Goal: Task Accomplishment & Management: Use online tool/utility

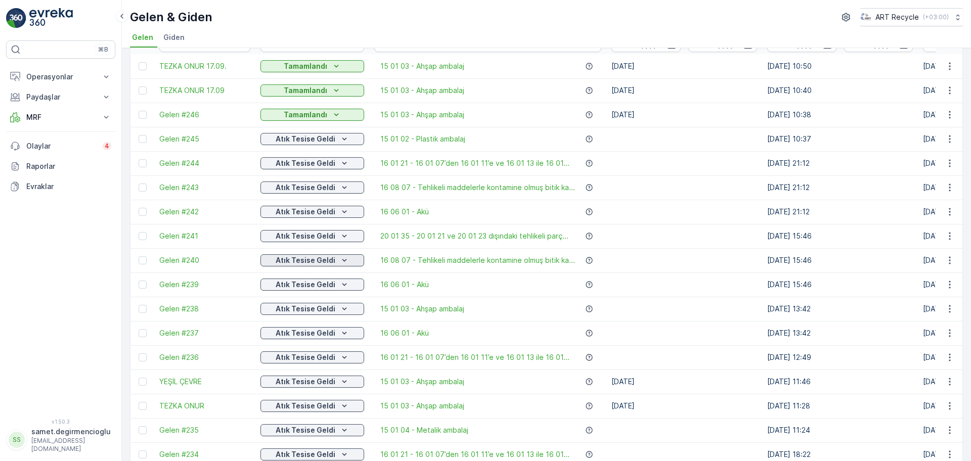
scroll to position [126, 0]
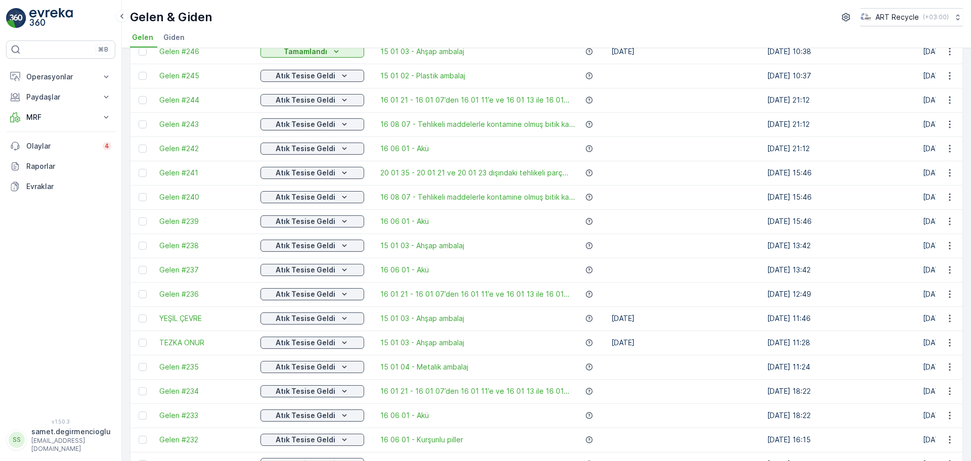
click at [296, 325] on div "Atık Tesise Geldi" at bounding box center [312, 319] width 104 height 14
click at [298, 318] on p "Atık Tesise Geldi" at bounding box center [306, 319] width 60 height 10
click at [292, 346] on span "Tamamlandı" at bounding box center [286, 348] width 39 height 10
click at [301, 345] on p "Atık Tesise Geldi" at bounding box center [306, 343] width 60 height 10
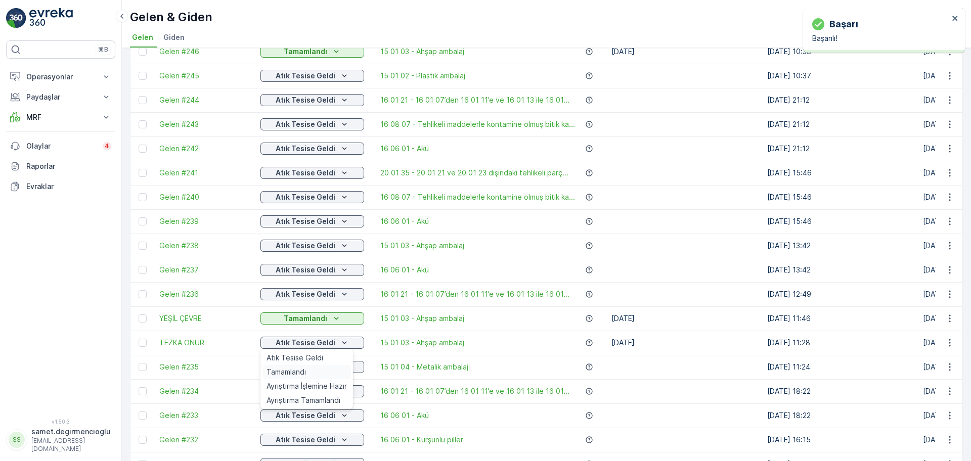
click at [299, 369] on span "Tamamlandı" at bounding box center [286, 372] width 39 height 10
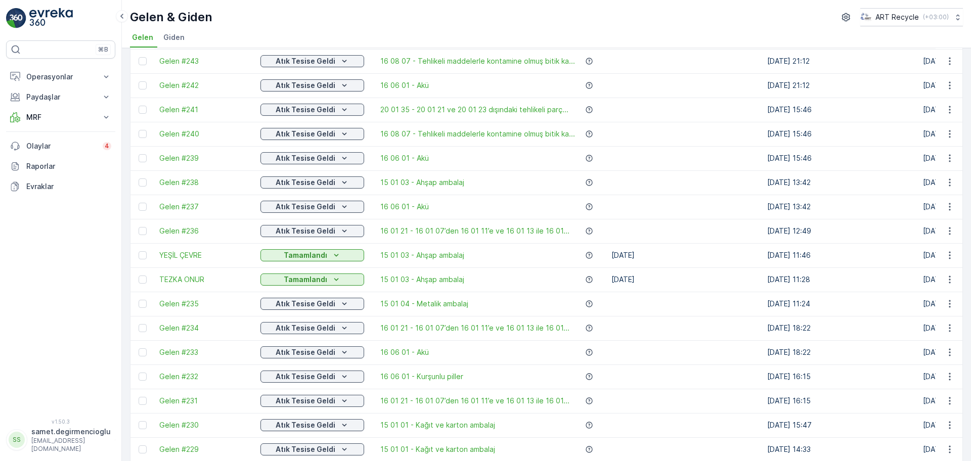
scroll to position [0, 0]
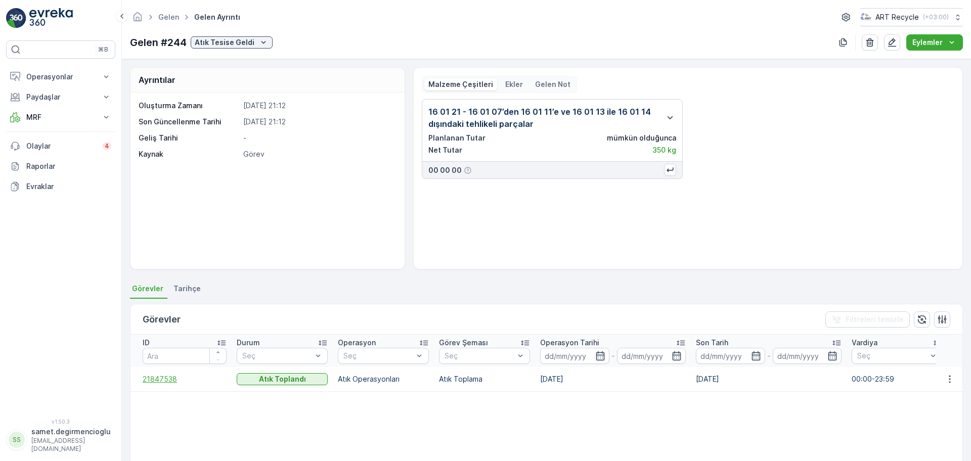
click at [176, 383] on span "21847538" at bounding box center [185, 379] width 84 height 10
click at [166, 374] on span "21847538" at bounding box center [185, 379] width 84 height 10
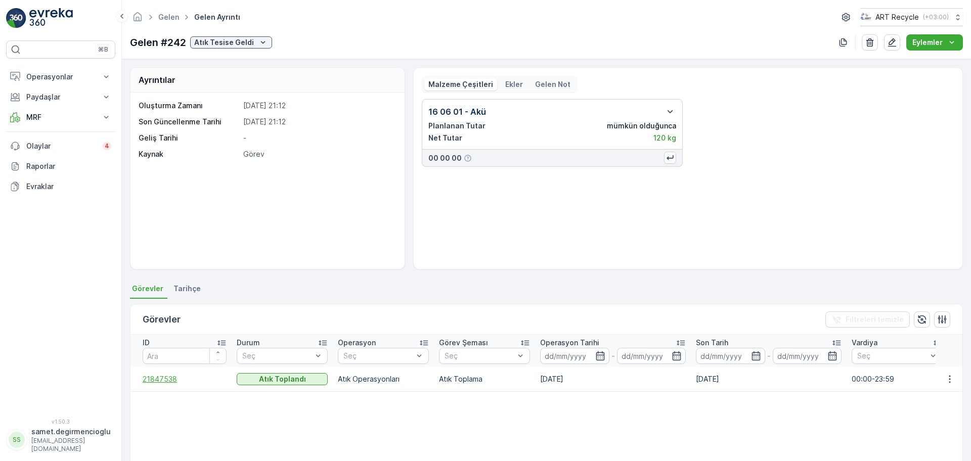
click at [156, 375] on span "21847538" at bounding box center [185, 379] width 84 height 10
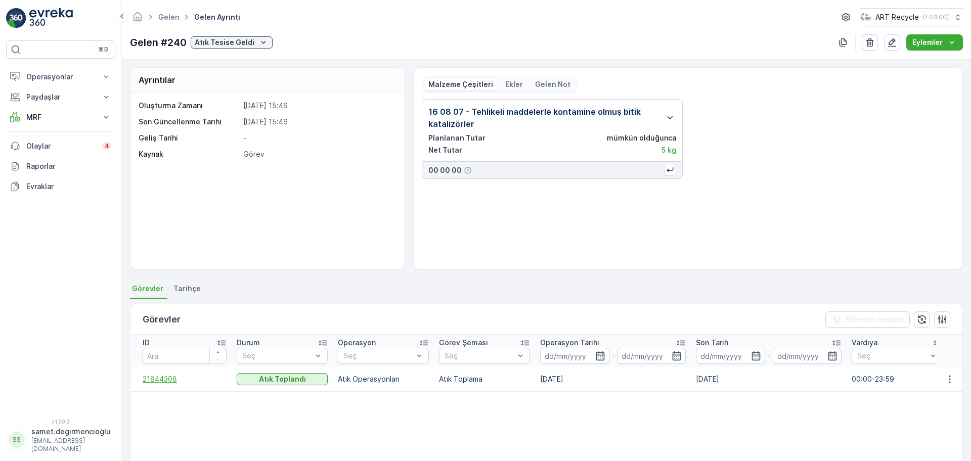
click at [161, 377] on span "21844308" at bounding box center [185, 379] width 84 height 10
click at [166, 375] on span "21827508" at bounding box center [185, 379] width 84 height 10
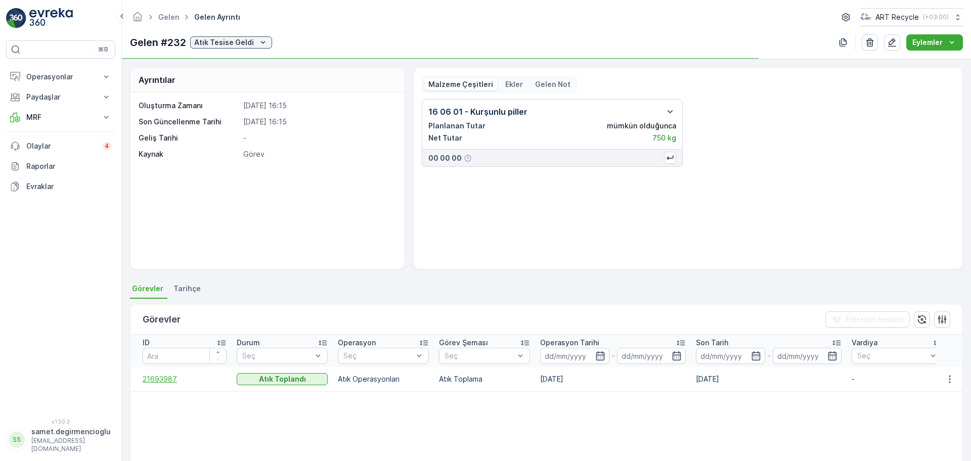
click at [163, 381] on span "21693987" at bounding box center [185, 379] width 84 height 10
click at [160, 380] on span "21826888" at bounding box center [185, 379] width 84 height 10
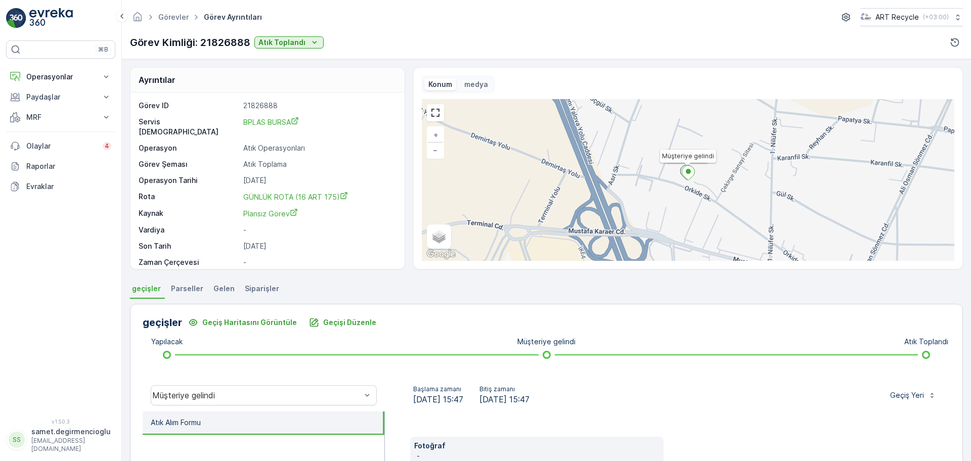
scroll to position [13, 0]
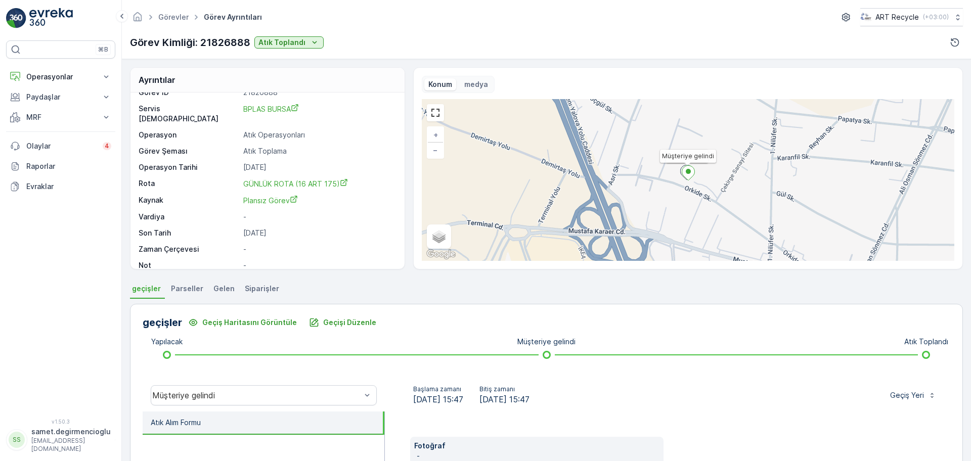
click at [224, 287] on span "Gelen" at bounding box center [223, 289] width 21 height 10
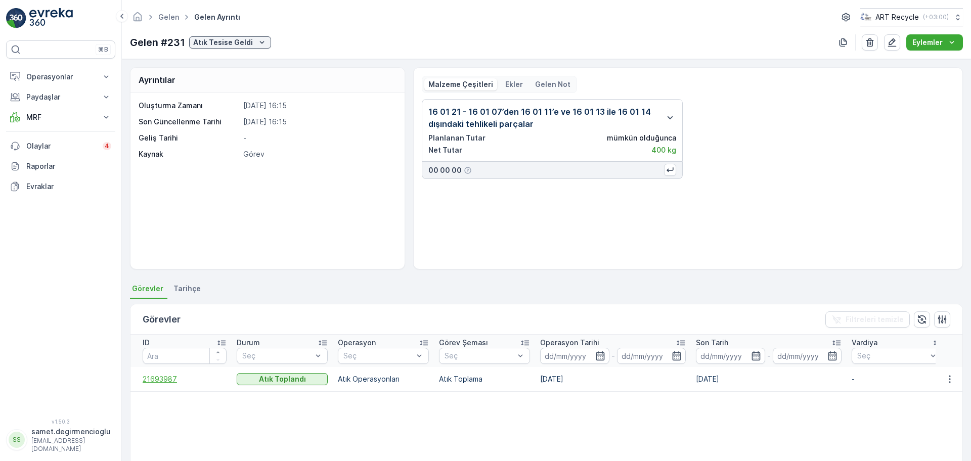
click at [163, 380] on span "21693987" at bounding box center [185, 379] width 84 height 10
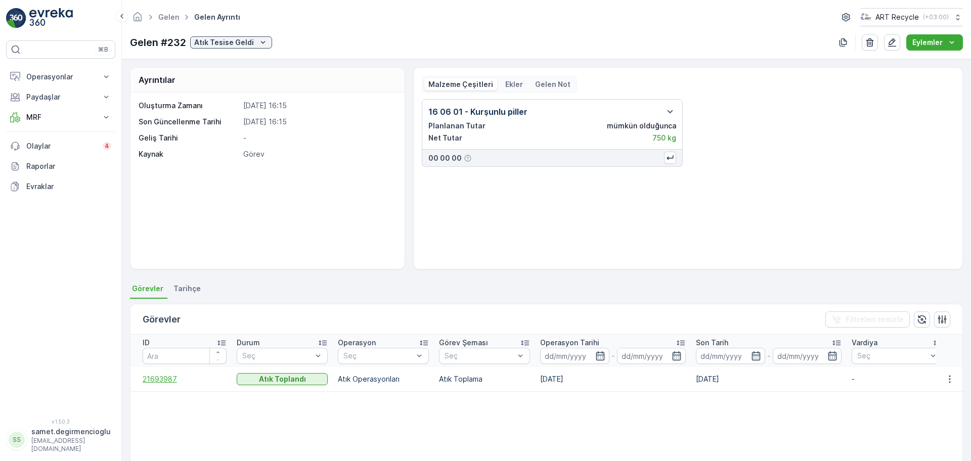
click at [160, 378] on span "21693987" at bounding box center [185, 379] width 84 height 10
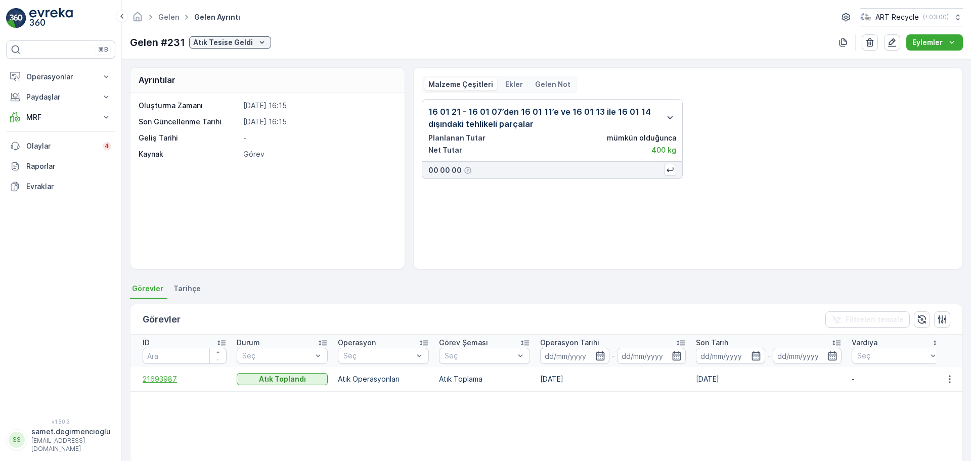
click at [165, 376] on span "21693987" at bounding box center [185, 379] width 84 height 10
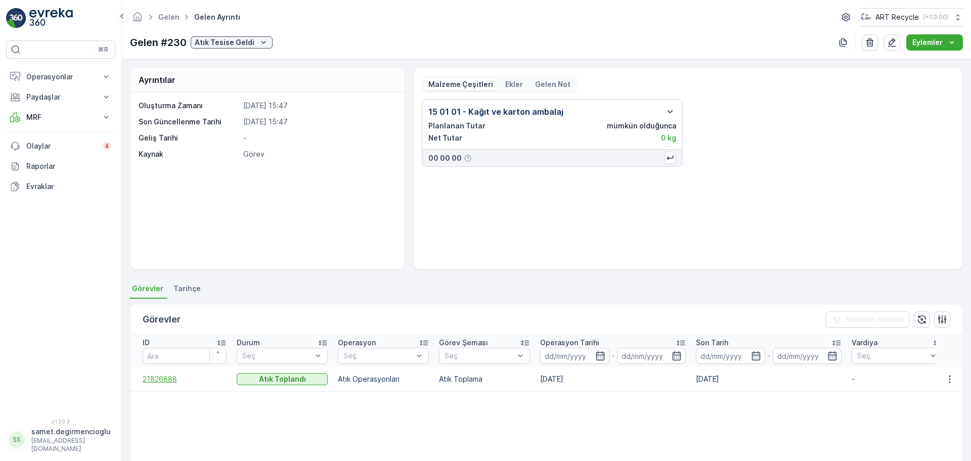
click at [151, 376] on span "21826888" at bounding box center [185, 379] width 84 height 10
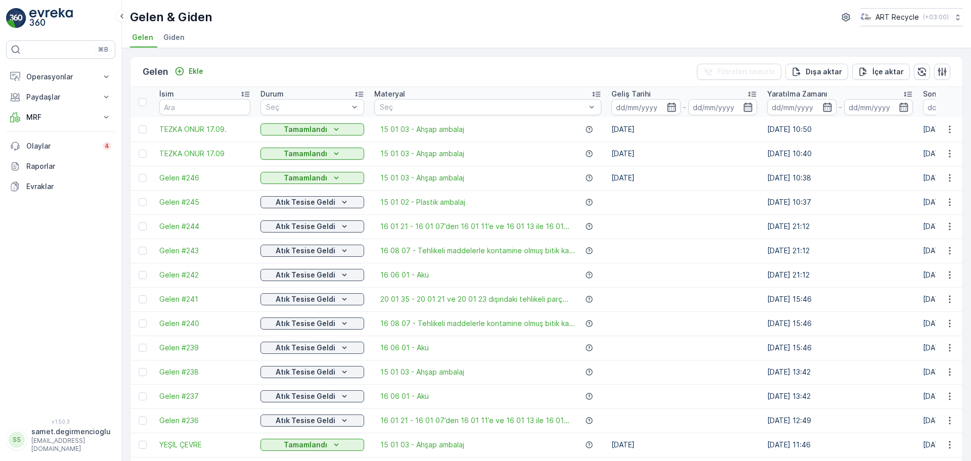
click at [498, 62] on div "Gelen Ekle Filtreleri temizle Dışa aktar İçe aktar" at bounding box center [546, 72] width 832 height 30
click at [942, 73] on icon "button" at bounding box center [942, 71] width 9 height 9
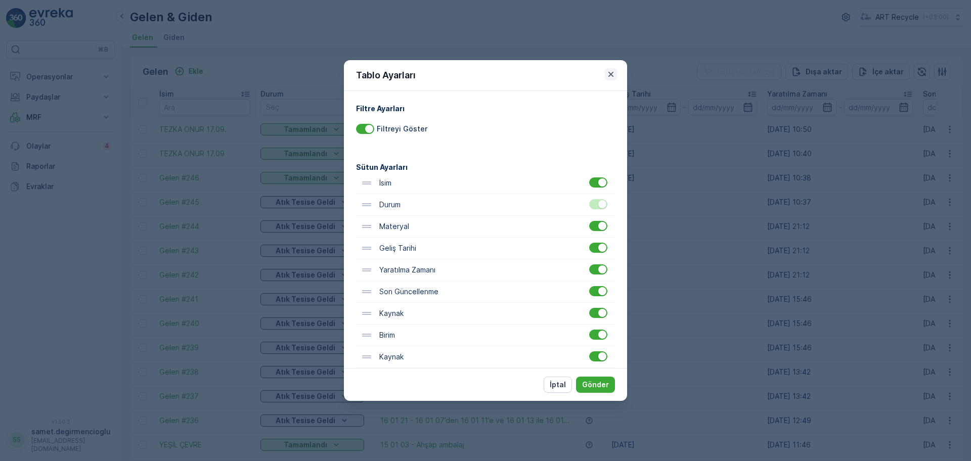
click at [610, 69] on icon "button" at bounding box center [611, 74] width 10 height 10
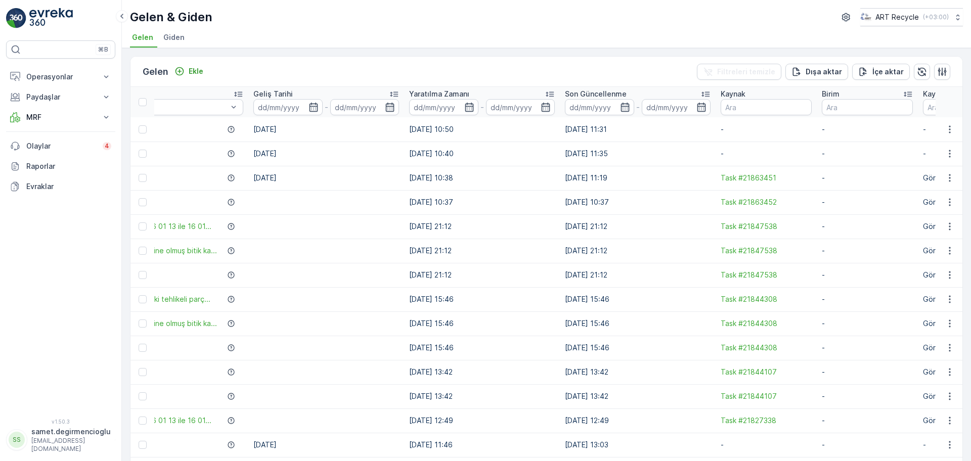
drag, startPoint x: 716, startPoint y: 164, endPoint x: 774, endPoint y: 150, distance: 59.9
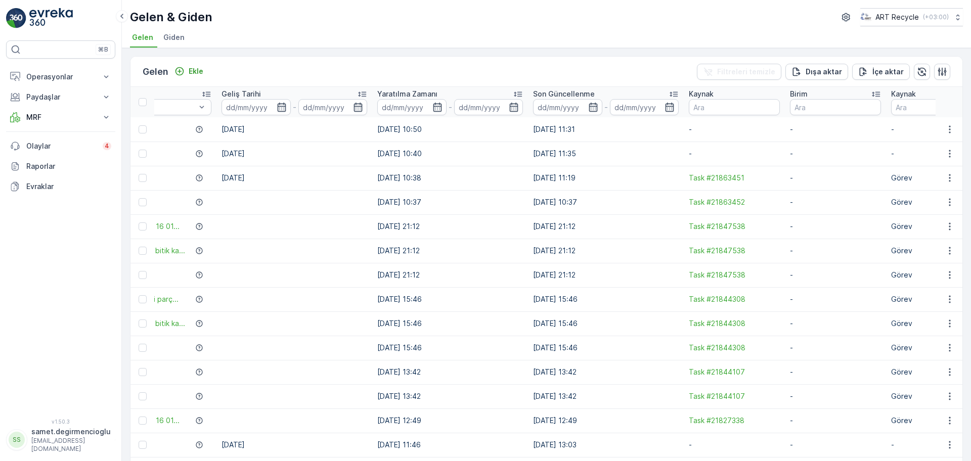
drag, startPoint x: 774, startPoint y: 150, endPoint x: 839, endPoint y: 153, distance: 64.8
drag, startPoint x: 827, startPoint y: 153, endPoint x: 902, endPoint y: 160, distance: 74.6
drag, startPoint x: 890, startPoint y: 160, endPoint x: 674, endPoint y: 160, distance: 216.0
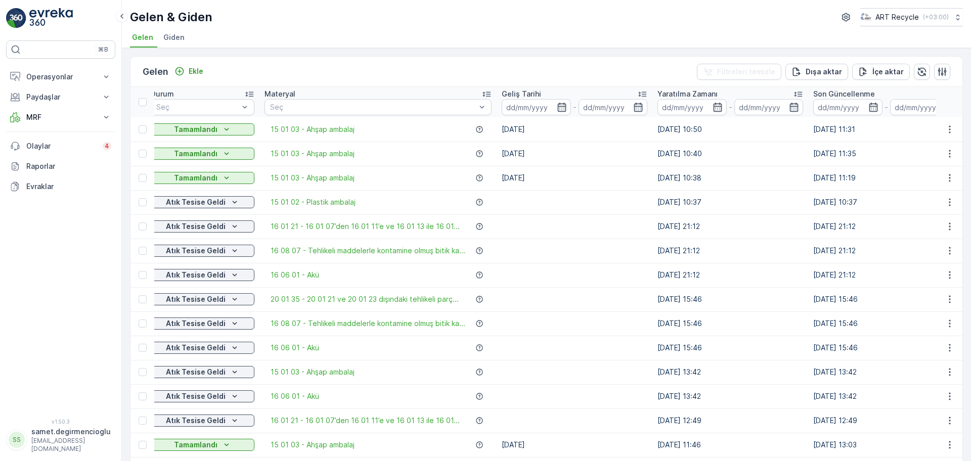
scroll to position [0, 440]
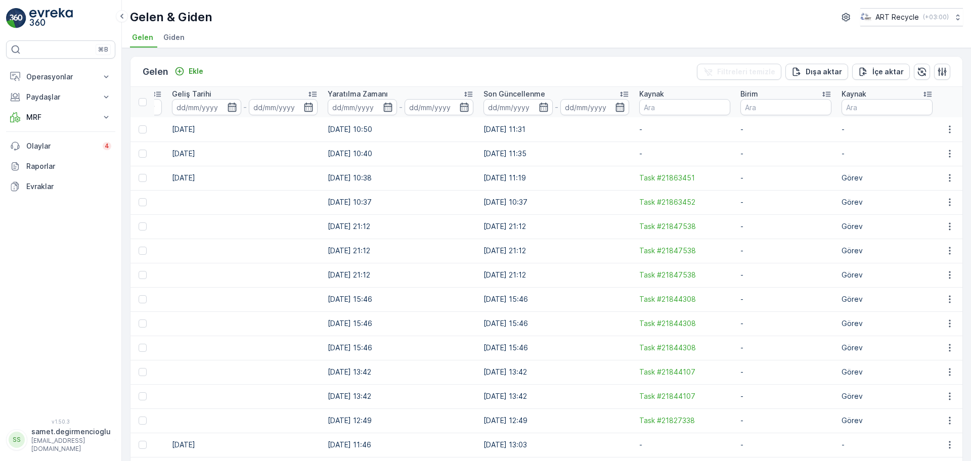
drag, startPoint x: 688, startPoint y: 150, endPoint x: 883, endPoint y: 145, distance: 194.8
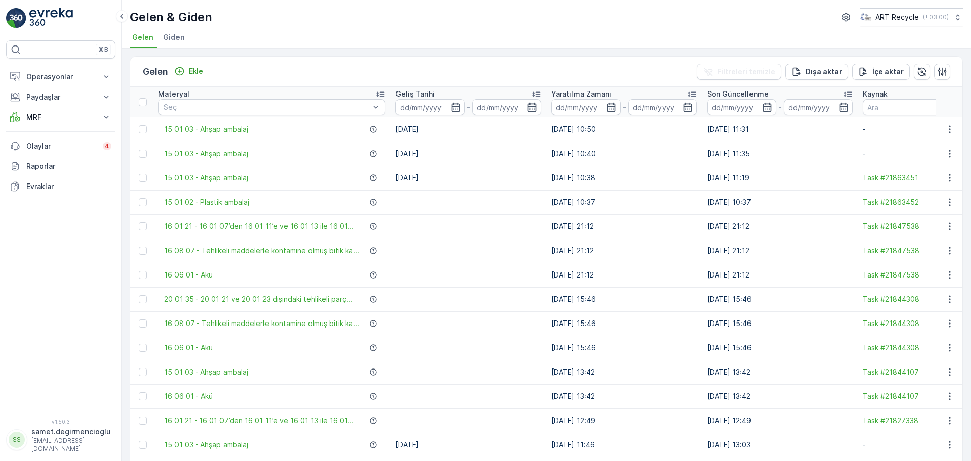
scroll to position [0, 0]
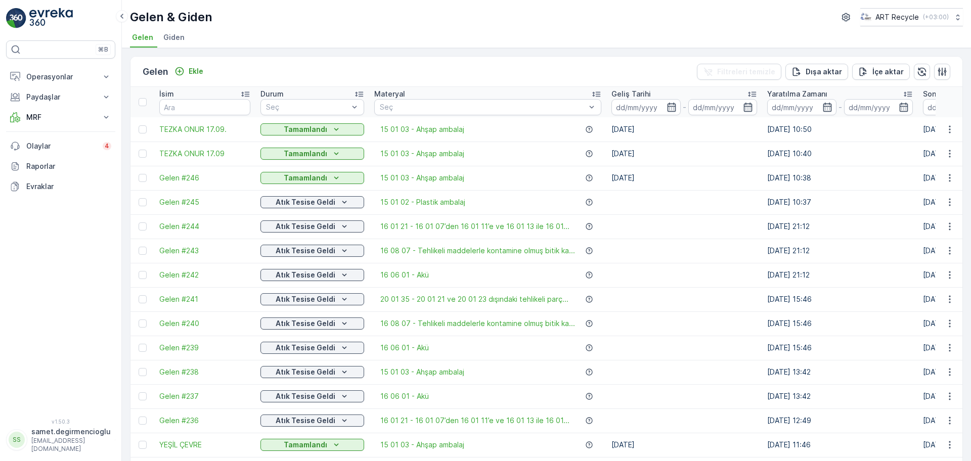
drag, startPoint x: 462, startPoint y: 176, endPoint x: 363, endPoint y: 187, distance: 99.2
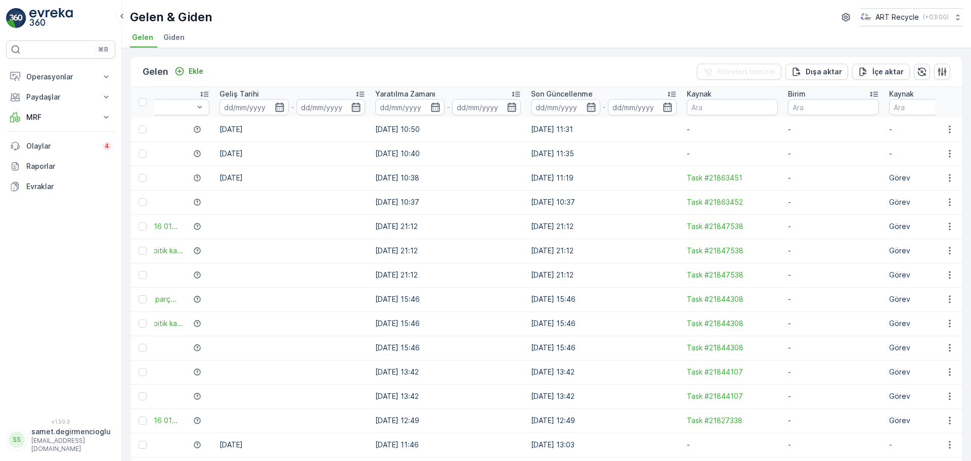
drag, startPoint x: 485, startPoint y: 173, endPoint x: 572, endPoint y: 179, distance: 87.7
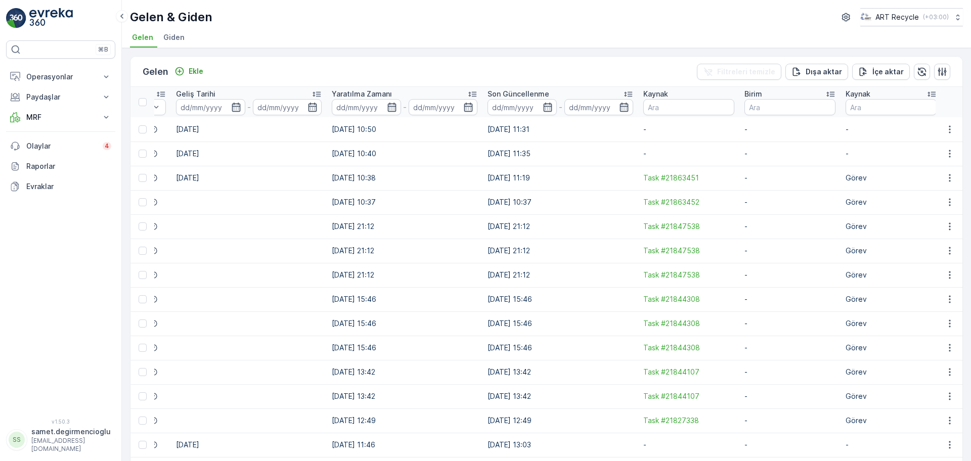
drag, startPoint x: 261, startPoint y: 67, endPoint x: 252, endPoint y: 70, distance: 9.1
click at [260, 67] on div "Gelen Ekle Filtreleri temizle Dışa aktar İçe aktar" at bounding box center [546, 72] width 832 height 30
click at [201, 67] on p "Ekle" at bounding box center [196, 71] width 15 height 10
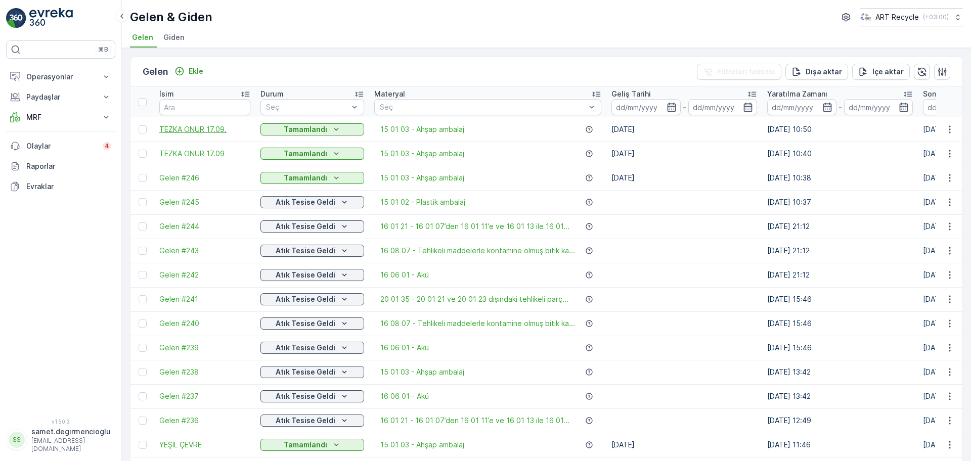
click at [199, 130] on span "TEZKA ONUR 17.09." at bounding box center [204, 129] width 91 height 10
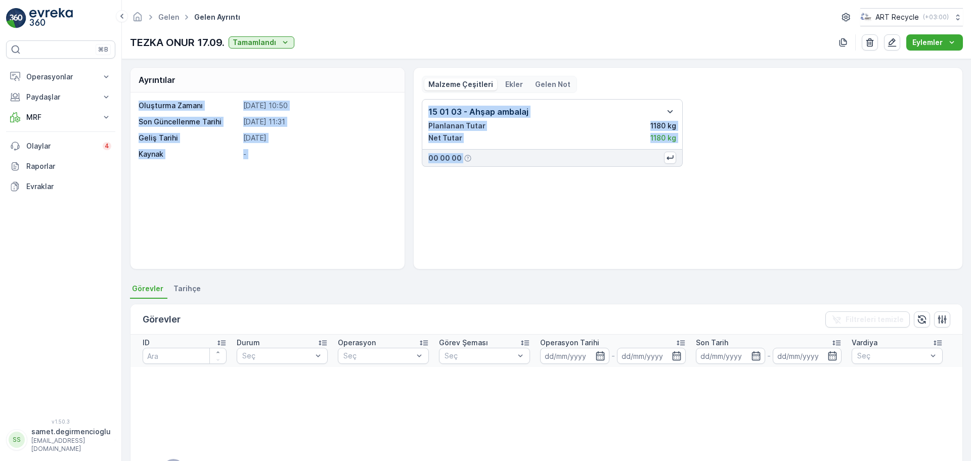
drag, startPoint x: 449, startPoint y: 95, endPoint x: 904, endPoint y: 210, distance: 469.6
click at [904, 210] on div "Ayrıntılar Oluşturma Zamanı 18.09.2025 10:50 Son Güncellenme Tarihi 18.09.2025 …" at bounding box center [546, 168] width 833 height 202
click at [904, 210] on div "15 01 03 - Ahşap ambalaj Planlanan Tutar 1180 kg Net Tutar 1180 kg 00 00 00" at bounding box center [688, 180] width 533 height 162
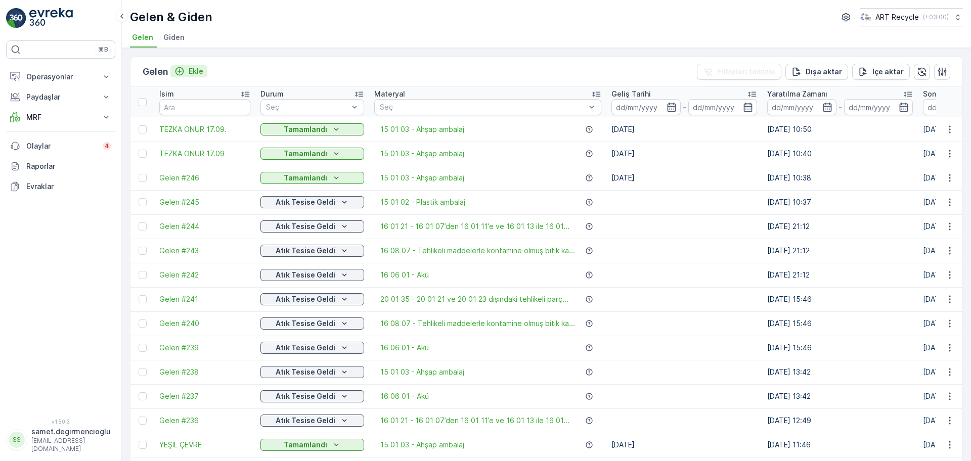
click at [201, 74] on p "Ekle" at bounding box center [196, 71] width 15 height 10
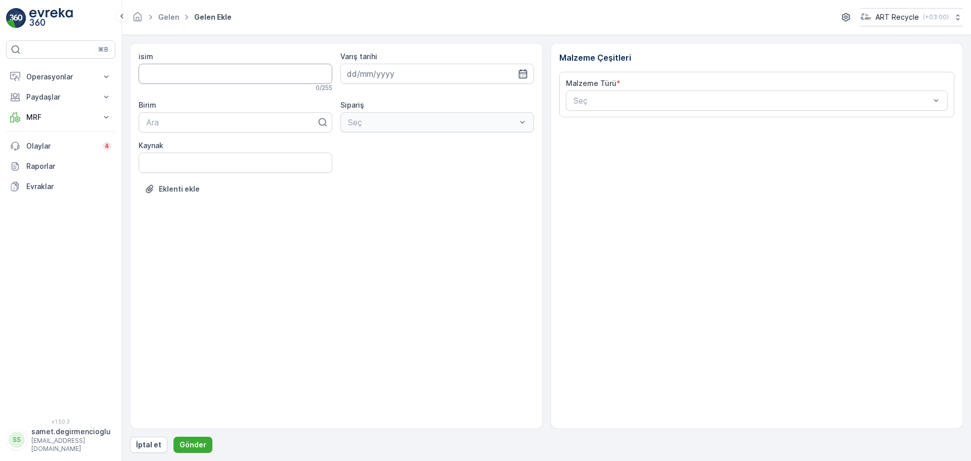
click at [201, 78] on input "isim" at bounding box center [236, 74] width 194 height 20
type input "ford akü"
click at [619, 107] on div "Seç" at bounding box center [757, 101] width 382 height 20
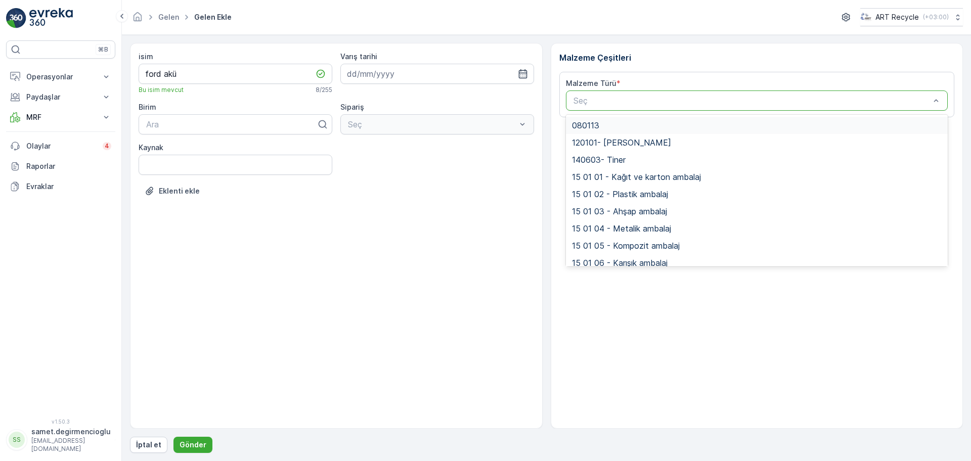
click at [621, 106] on p "Seç" at bounding box center [752, 101] width 357 height 12
click at [213, 63] on div "isim ford akü Bu isim mevcut 8 / 255" at bounding box center [236, 73] width 194 height 42
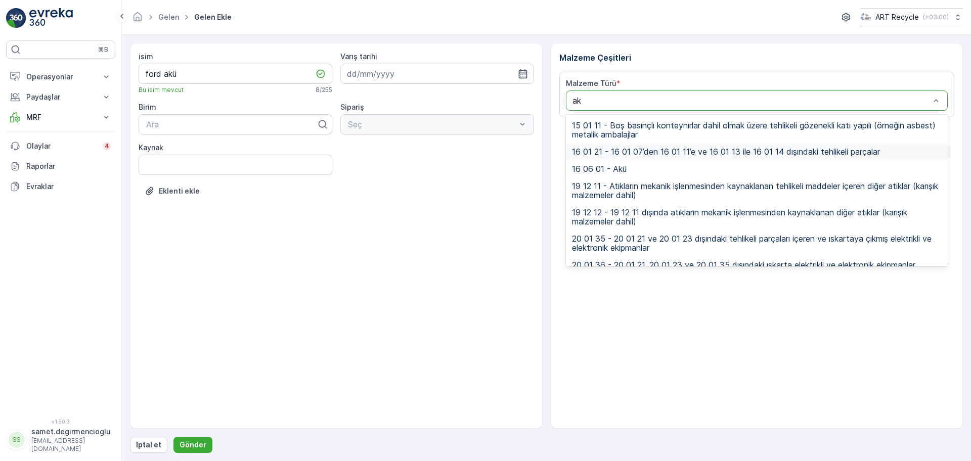
type input "akü"
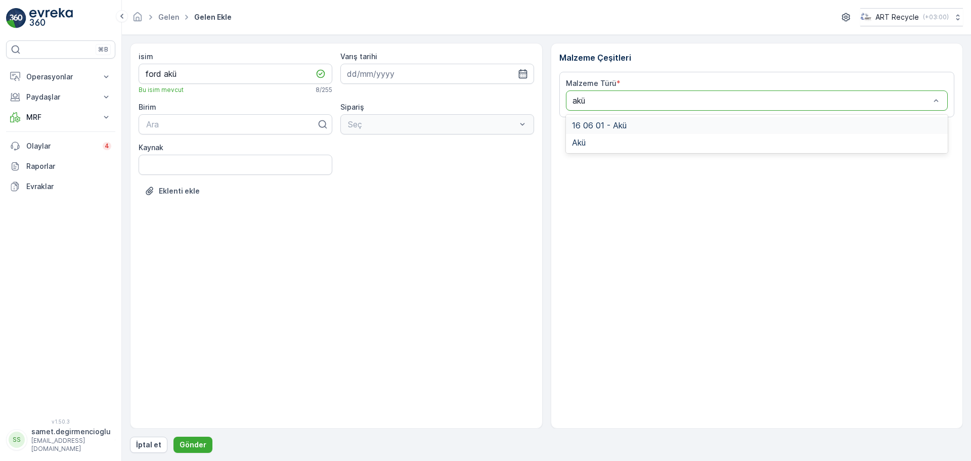
click at [660, 125] on div "16 06 01 - Akü" at bounding box center [757, 125] width 370 height 9
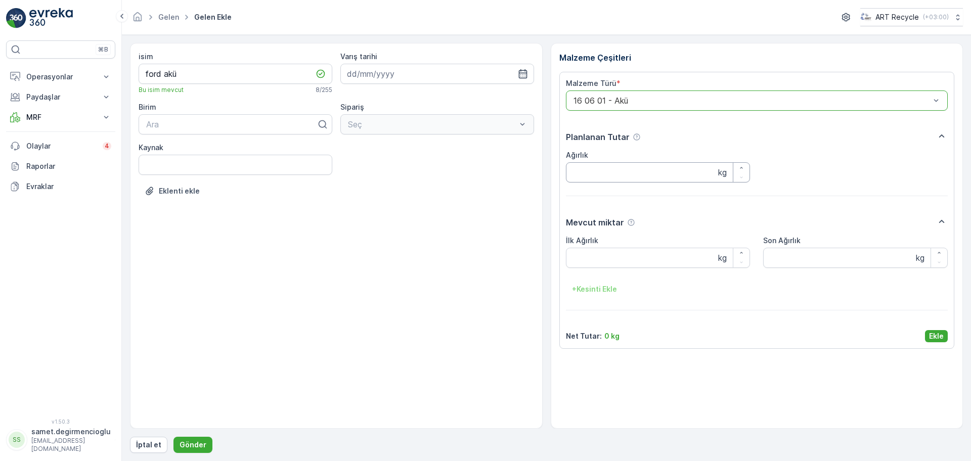
click at [627, 176] on input "Ağırlık" at bounding box center [658, 172] width 185 height 20
type input "2000"
click at [631, 257] on Ağırlık "İlk Ağırlık" at bounding box center [658, 258] width 185 height 20
type Ağırlık "2000"
click at [324, 236] on div "isim ford akü Bu isim mevcut 8 / 255 Varış tarihi Birim Ara Sipariş Seç Kaynak …" at bounding box center [336, 236] width 413 height 386
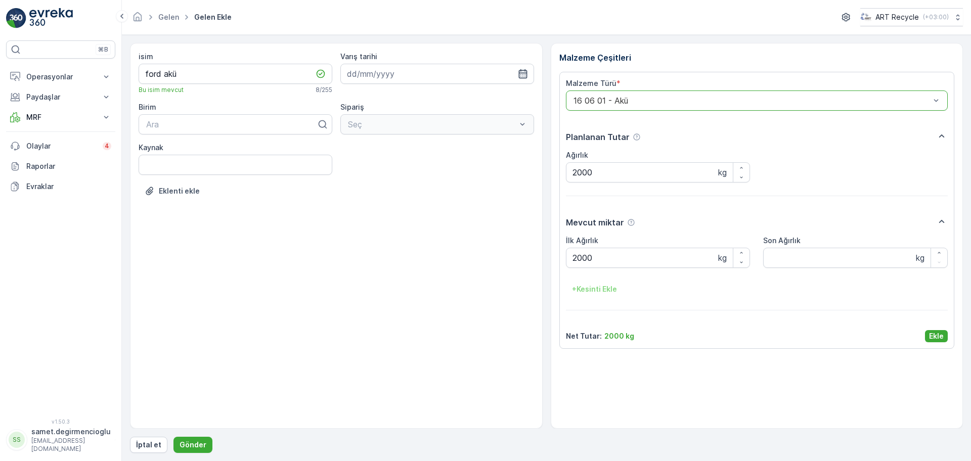
click at [526, 69] on icon "button" at bounding box center [523, 74] width 10 height 10
click at [332, 269] on div "isim ford akü Bu isim mevcut 8 / 255 Varış tarihi Birim Ara Sipariş Seç Kaynak …" at bounding box center [336, 236] width 413 height 386
click at [255, 67] on input "ford akü" at bounding box center [236, 74] width 194 height 20
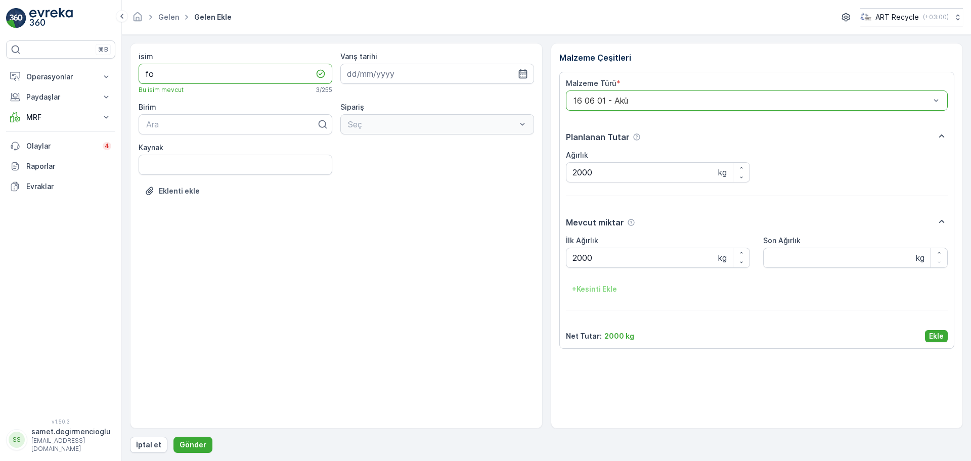
type input "f"
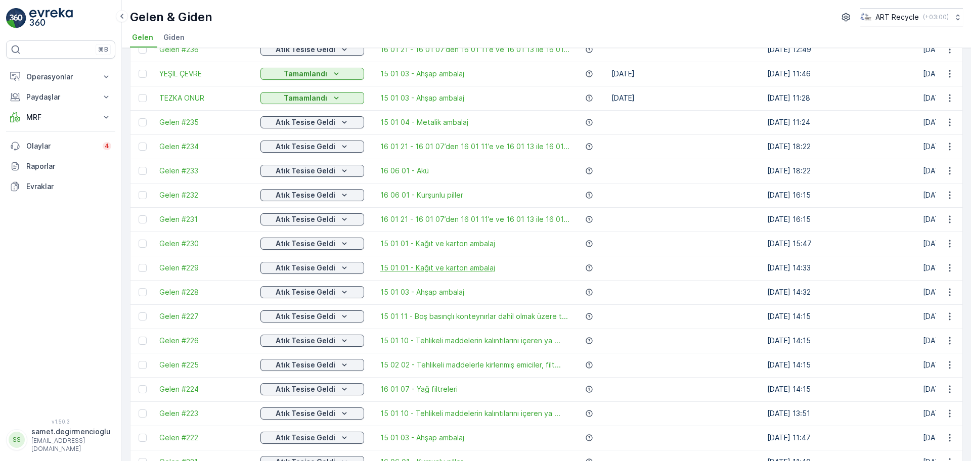
scroll to position [379, 0]
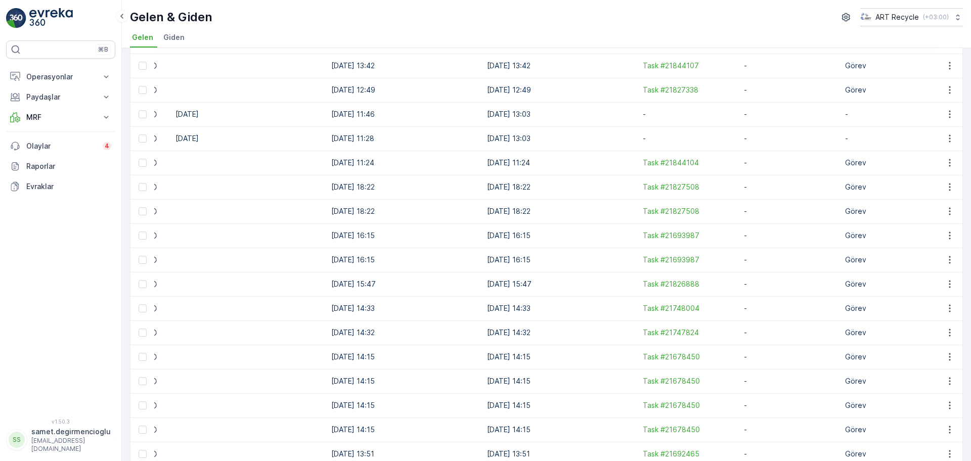
drag, startPoint x: 531, startPoint y: 175, endPoint x: 583, endPoint y: 169, distance: 52.9
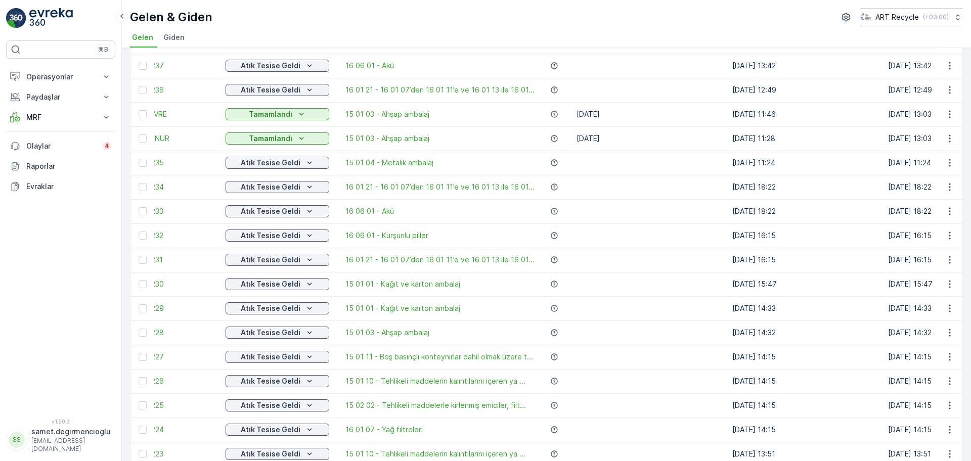
scroll to position [0, 0]
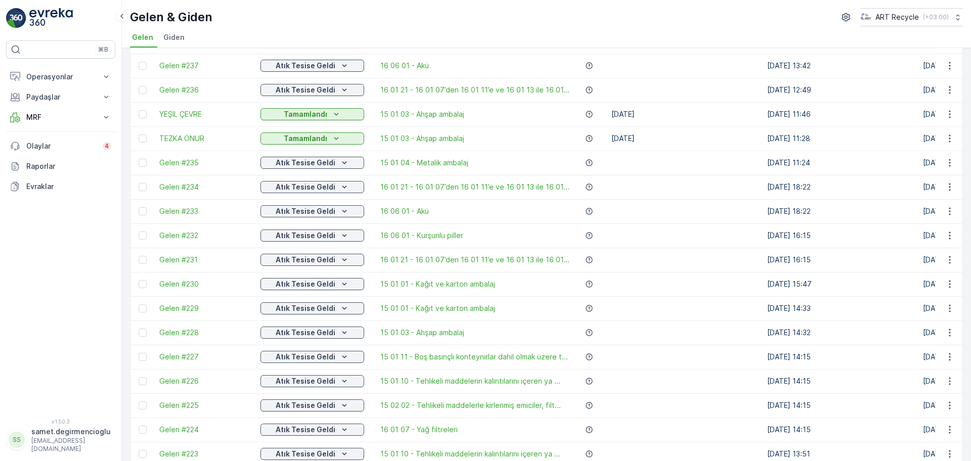
drag, startPoint x: 403, startPoint y: 113, endPoint x: 341, endPoint y: 114, distance: 61.7
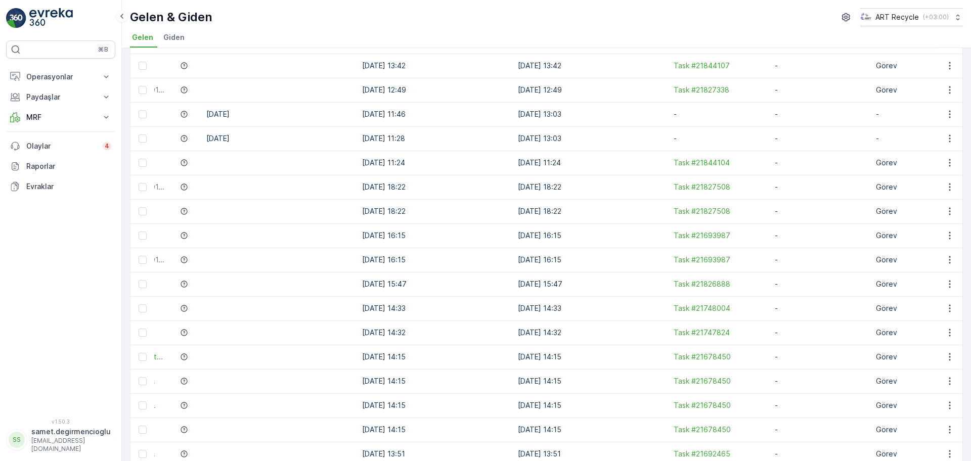
scroll to position [0, 440]
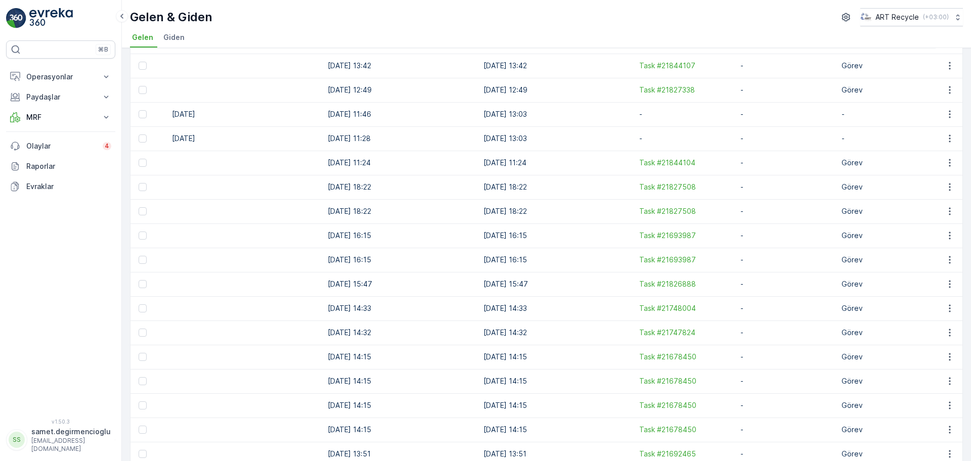
drag, startPoint x: 436, startPoint y: 127, endPoint x: 487, endPoint y: 123, distance: 51.2
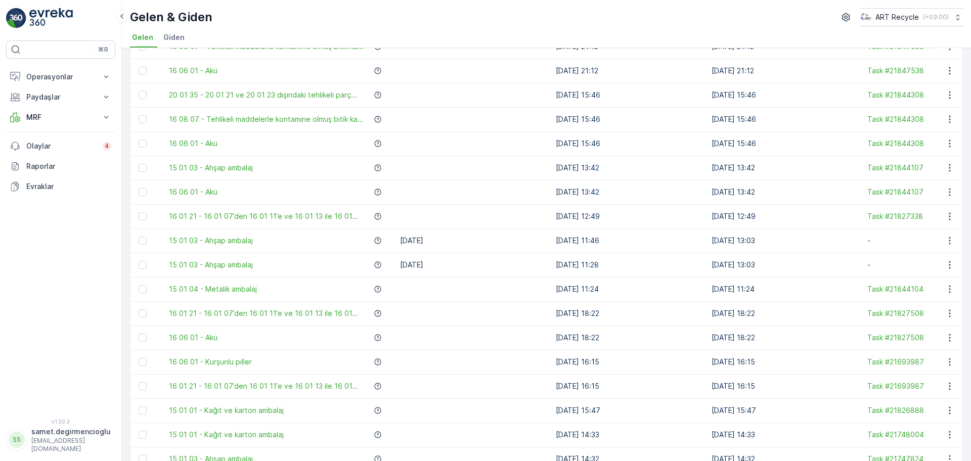
scroll to position [0, 0]
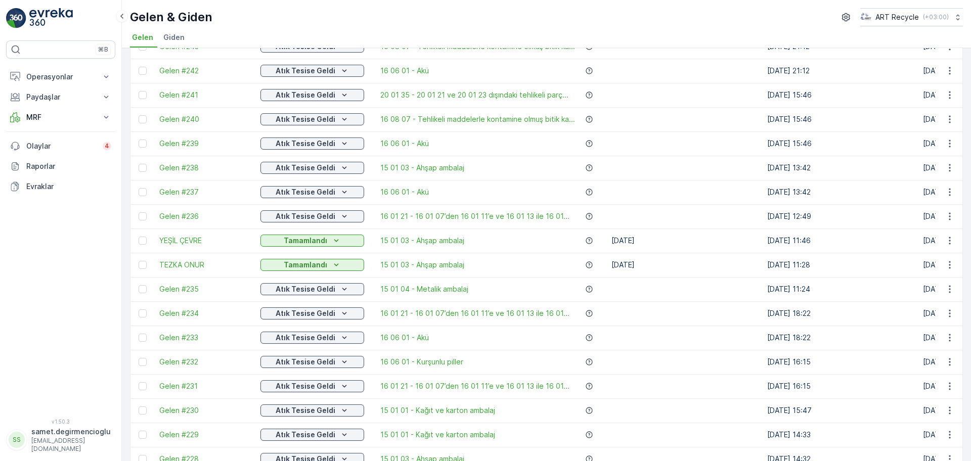
drag, startPoint x: 654, startPoint y: 240, endPoint x: 524, endPoint y: 245, distance: 129.6
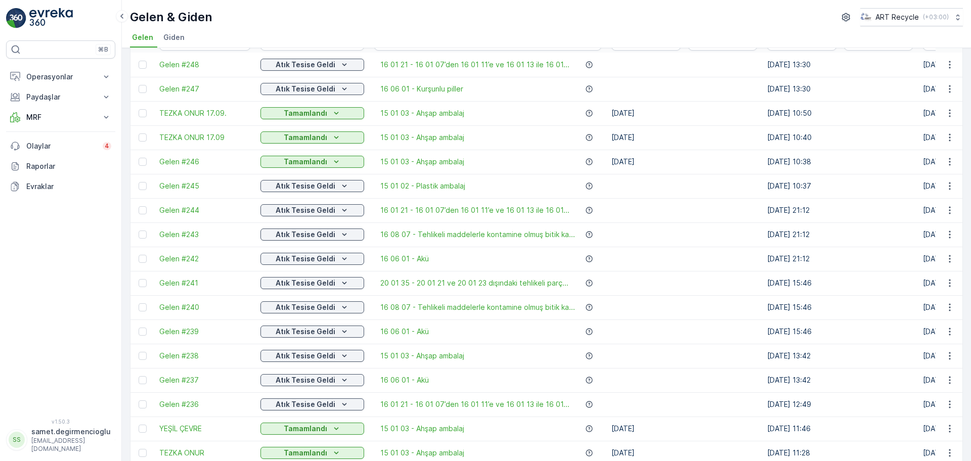
scroll to position [63, 0]
click at [70, 95] on p "Paydaşlar" at bounding box center [60, 97] width 69 height 10
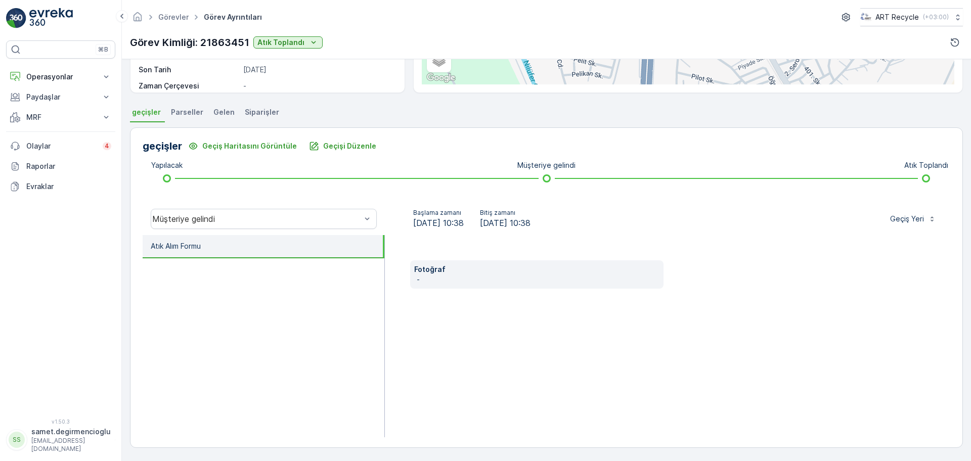
scroll to position [50, 0]
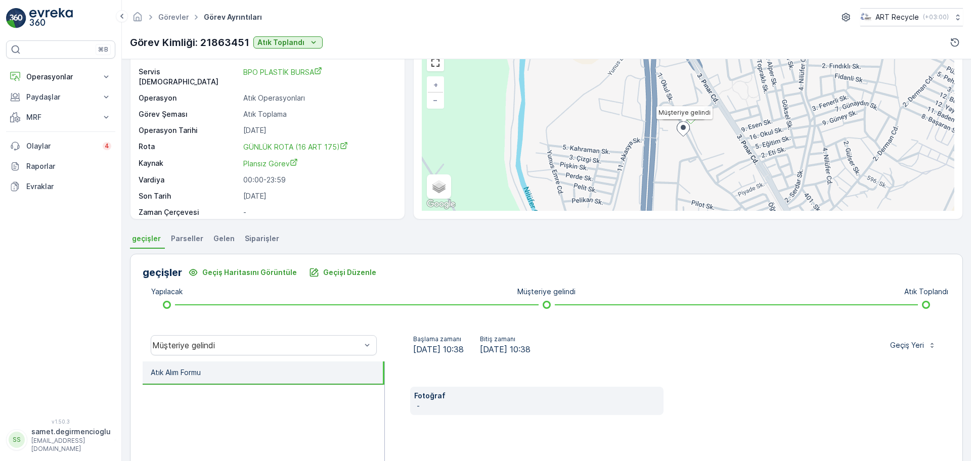
click at [411, 240] on ul "geçişler Parseller Gelen Siparişler" at bounding box center [546, 240] width 833 height 17
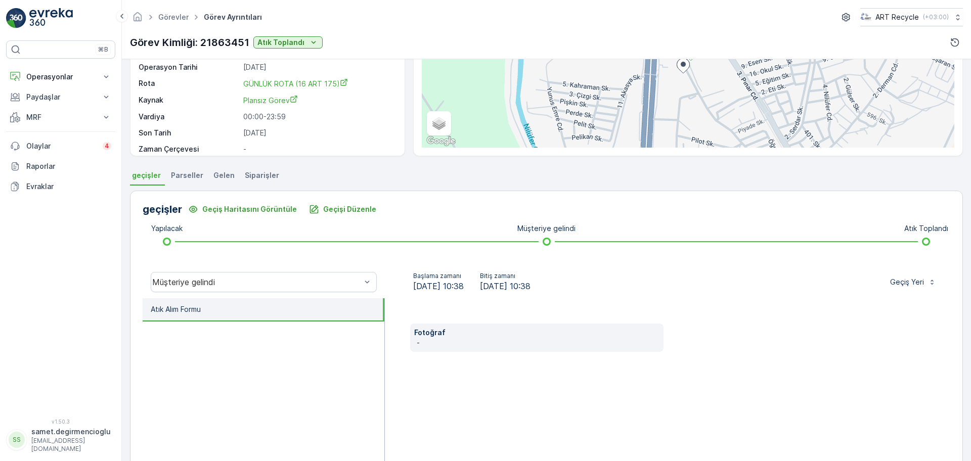
click at [223, 171] on span "Gelen" at bounding box center [223, 175] width 21 height 10
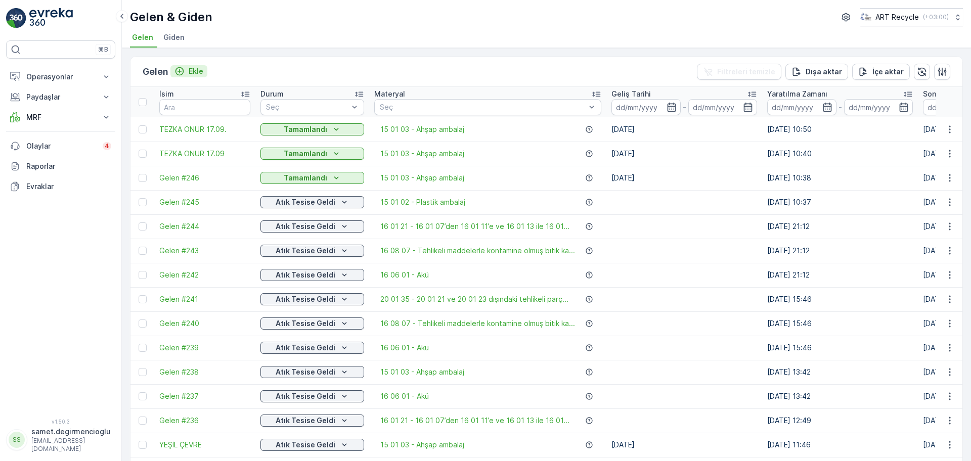
click at [195, 70] on p "Ekle" at bounding box center [196, 71] width 15 height 10
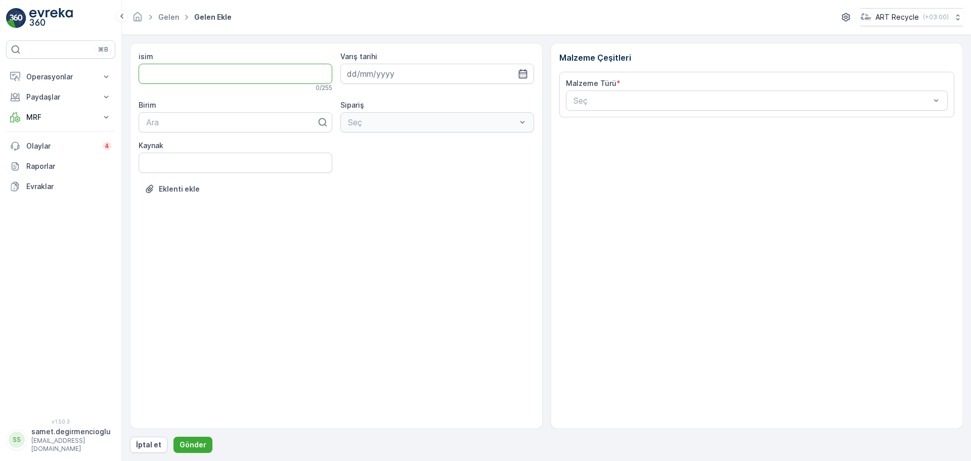
click at [220, 78] on input "isim" at bounding box center [236, 74] width 194 height 20
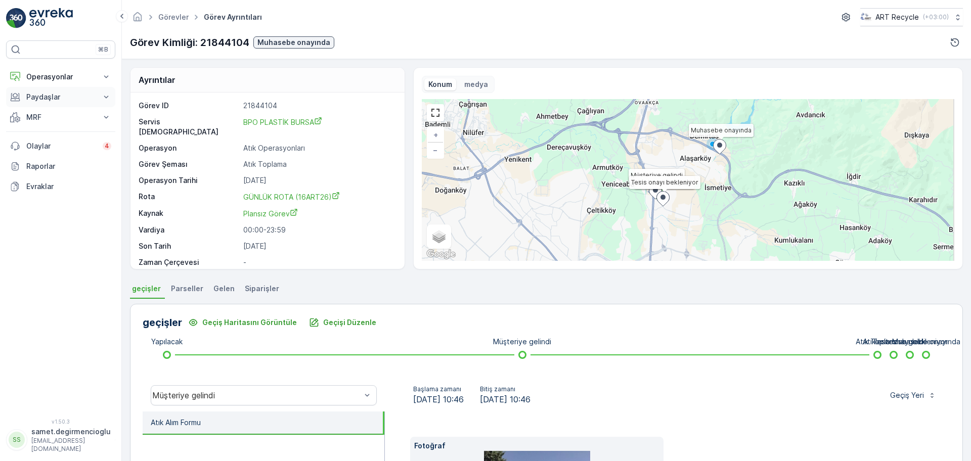
click at [46, 92] on p "Paydaşlar" at bounding box center [60, 97] width 69 height 10
click at [47, 77] on p "Operasyonlar" at bounding box center [60, 77] width 69 height 10
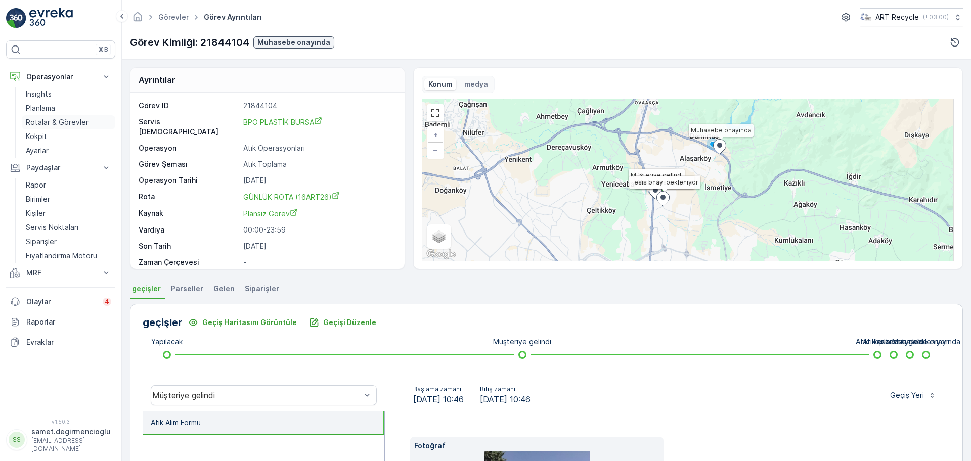
click at [49, 118] on p "Rotalar & Görevler" at bounding box center [57, 122] width 63 height 10
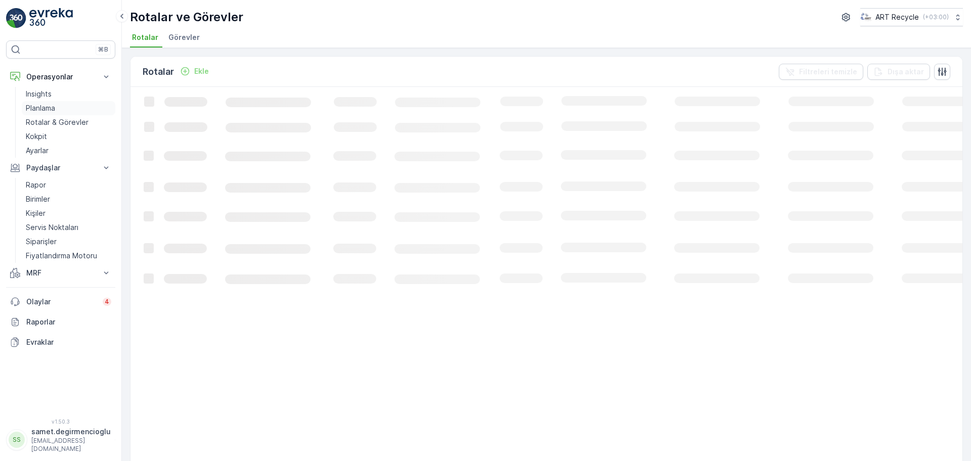
click at [47, 108] on p "Planlama" at bounding box center [40, 108] width 29 height 10
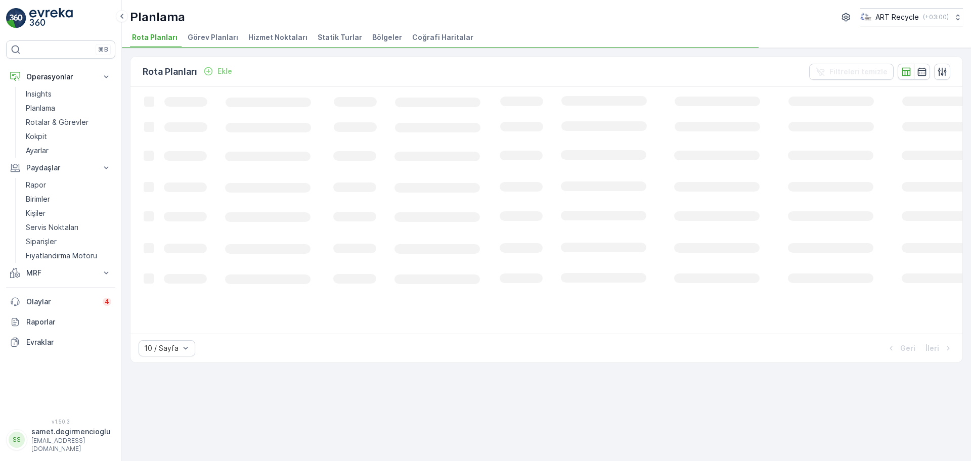
click at [273, 31] on li "Hizmet Noktaları" at bounding box center [278, 38] width 65 height 17
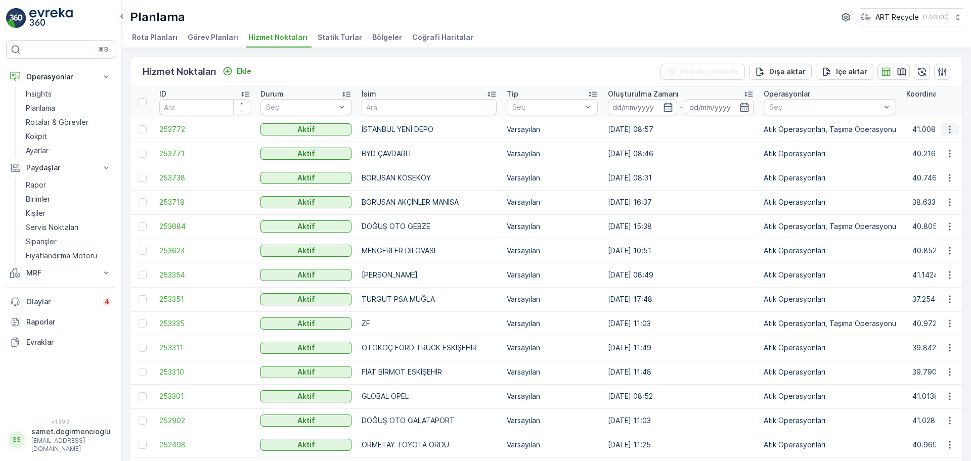
click at [949, 132] on icon "button" at bounding box center [950, 129] width 2 height 8
click at [918, 187] on span "Yeni Ad Hoc Görev Ekle" at bounding box center [922, 187] width 80 height 10
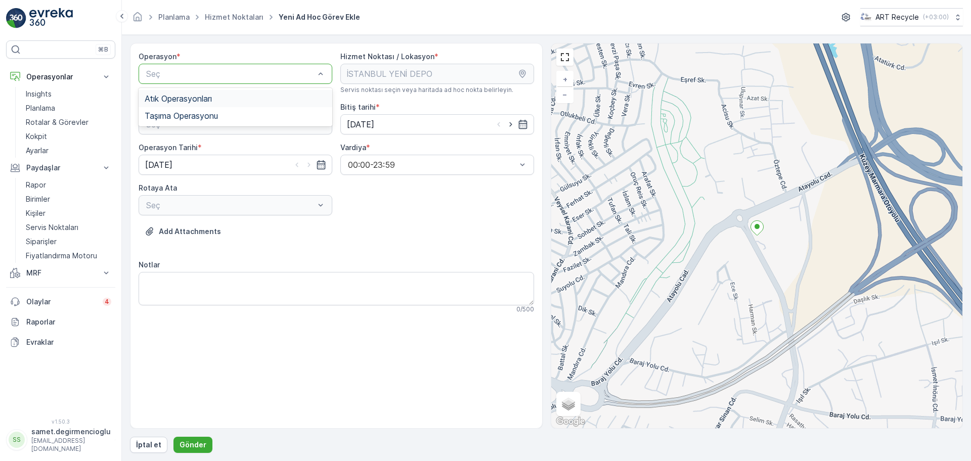
click at [235, 72] on div at bounding box center [230, 73] width 170 height 9
click at [395, 120] on input "[DATE]" at bounding box center [437, 124] width 194 height 20
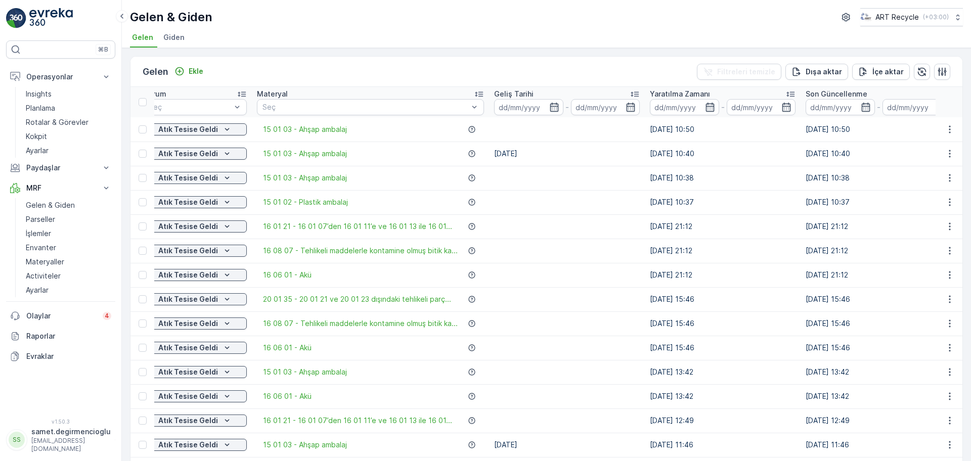
drag, startPoint x: 670, startPoint y: 137, endPoint x: 694, endPoint y: 132, distance: 24.2
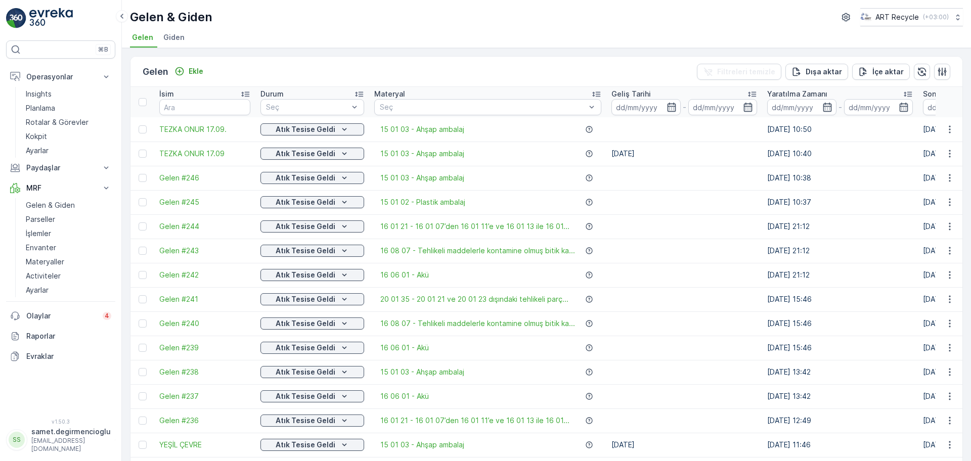
drag, startPoint x: 694, startPoint y: 132, endPoint x: 639, endPoint y: 135, distance: 55.2
click at [515, 127] on div "15 01 03 - Ahşap ambalaj" at bounding box center [487, 129] width 227 height 10
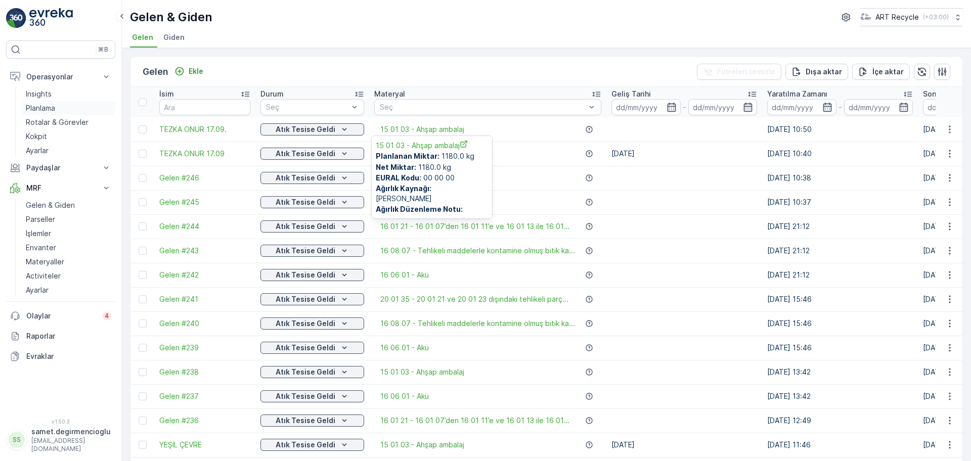
click at [47, 114] on link "Planlama" at bounding box center [69, 108] width 94 height 14
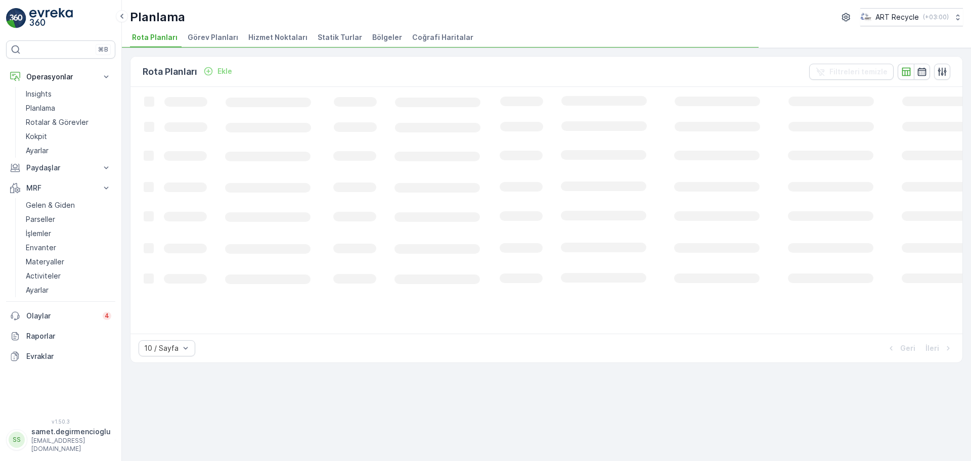
click at [291, 36] on span "Hizmet Noktaları" at bounding box center [277, 37] width 59 height 10
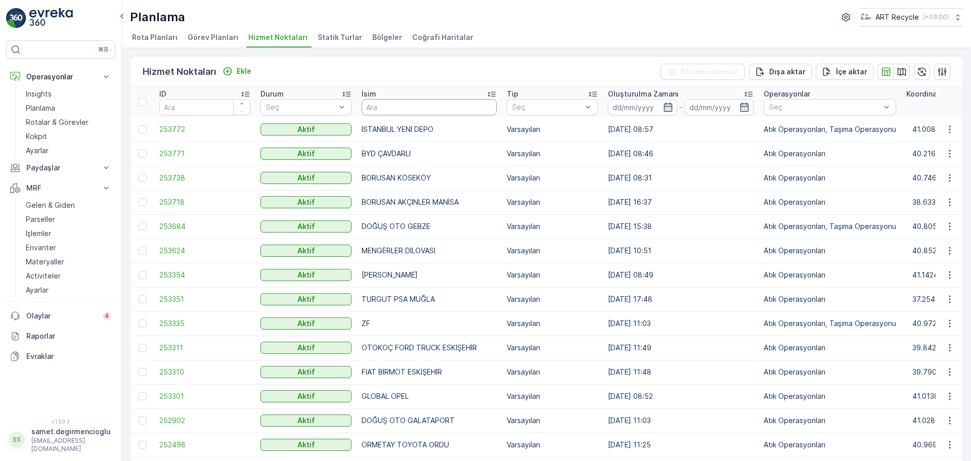
click at [432, 99] on input "text" at bounding box center [429, 107] width 135 height 16
type input "BYD"
